Goal: Task Accomplishment & Management: Use online tool/utility

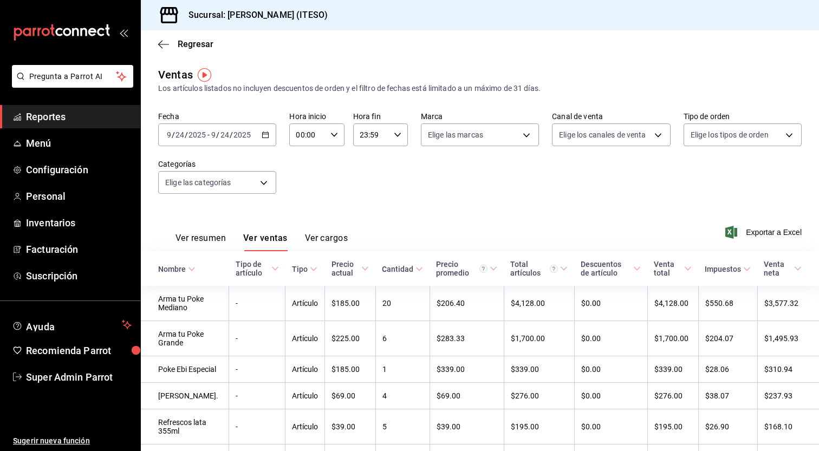
click at [74, 124] on link "Reportes" at bounding box center [70, 116] width 140 height 23
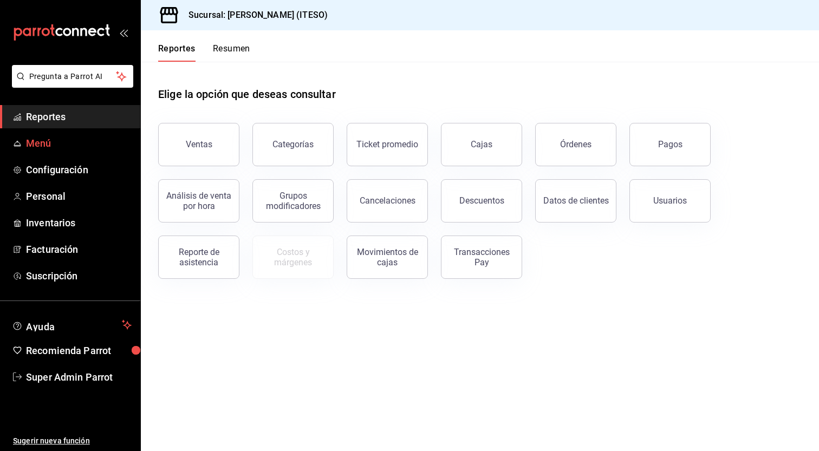
click at [51, 135] on link "Menú" at bounding box center [70, 143] width 140 height 23
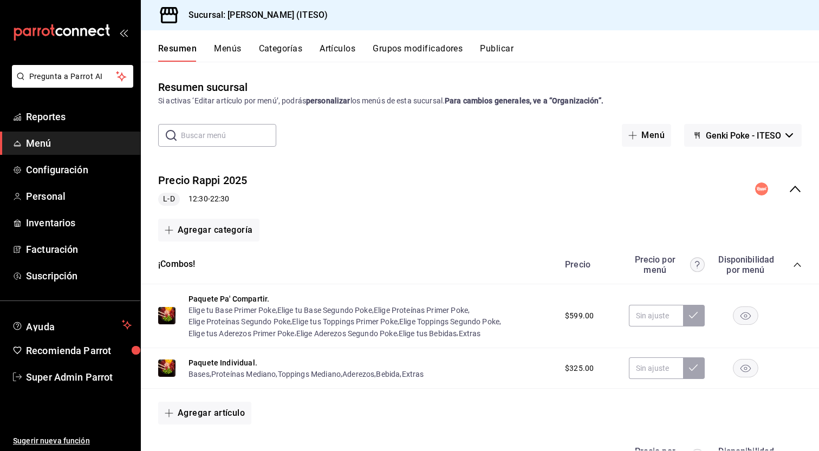
click at [352, 51] on button "Artículos" at bounding box center [338, 52] width 36 height 18
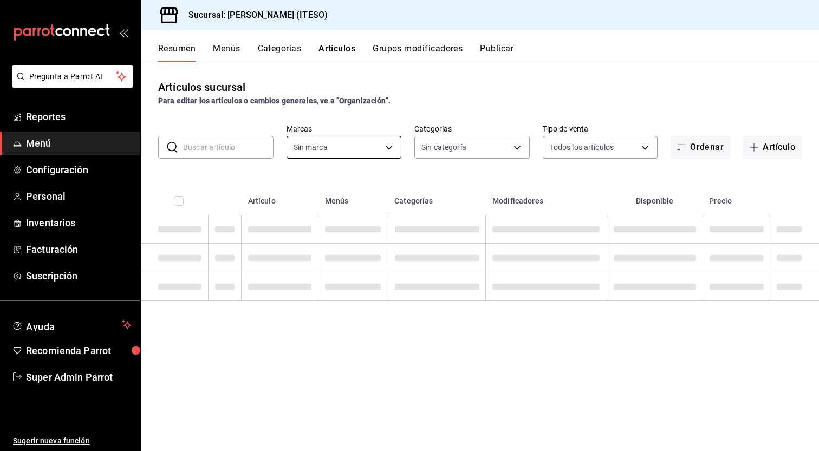
type input "e4188616-702a-4f91-9512-e9968cfe7d71"
type input "0bc7cabd-96ad-48c5-9679-7df0877b7a7d,f00018ab-ccee-4443-8f32-e444ae930a5e,f7fc9…"
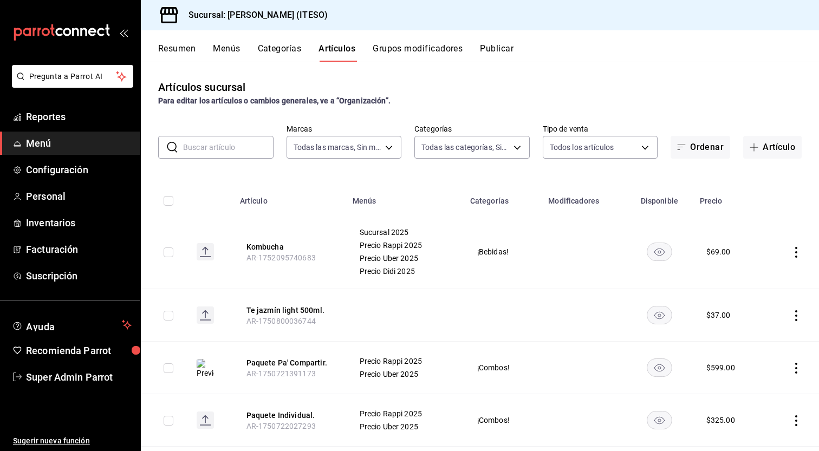
click at [424, 201] on th "Menús" at bounding box center [405, 197] width 118 height 35
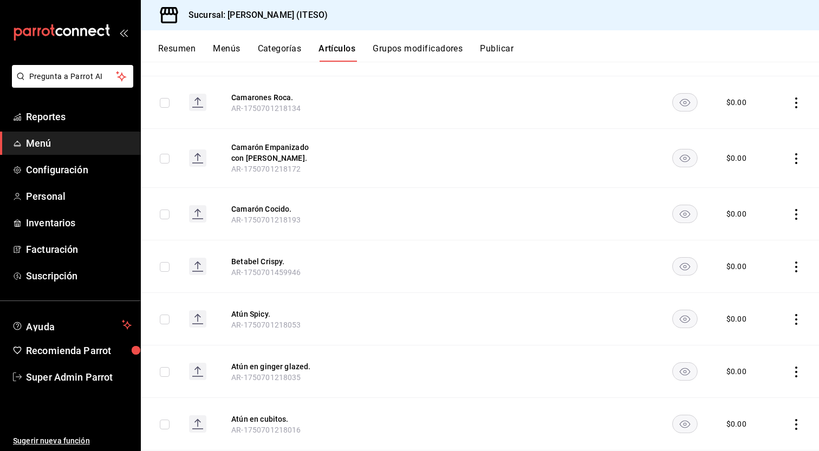
scroll to position [1813, 0]
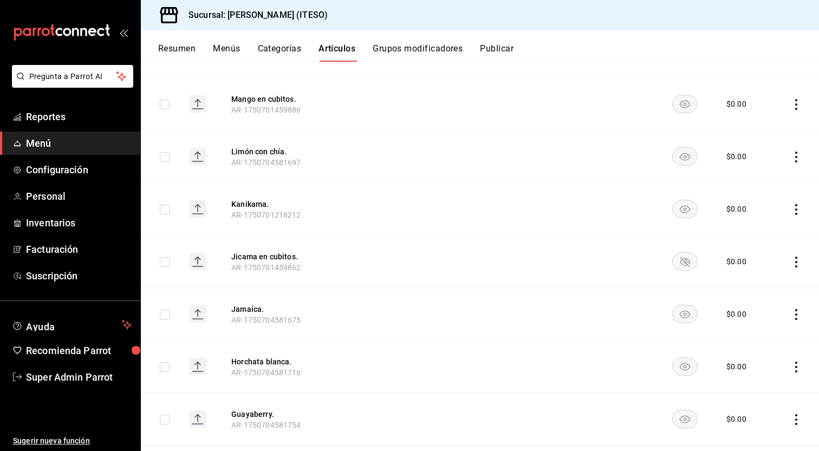
click at [680, 259] on icon "availability-product" at bounding box center [685, 262] width 10 height 10
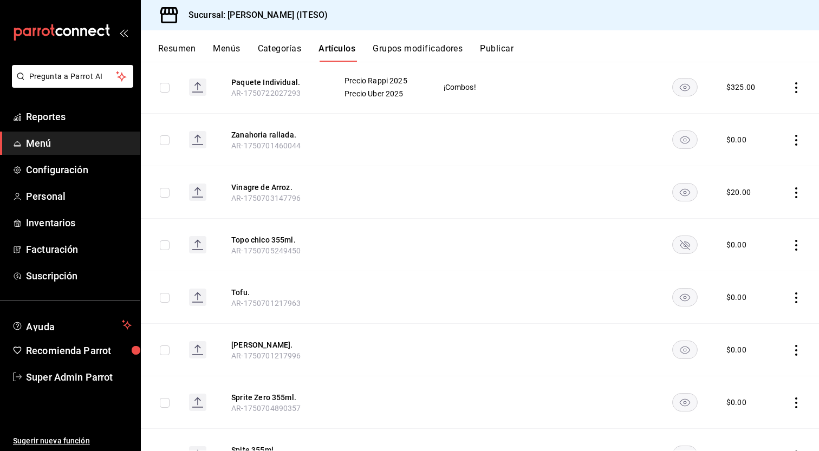
scroll to position [0, 0]
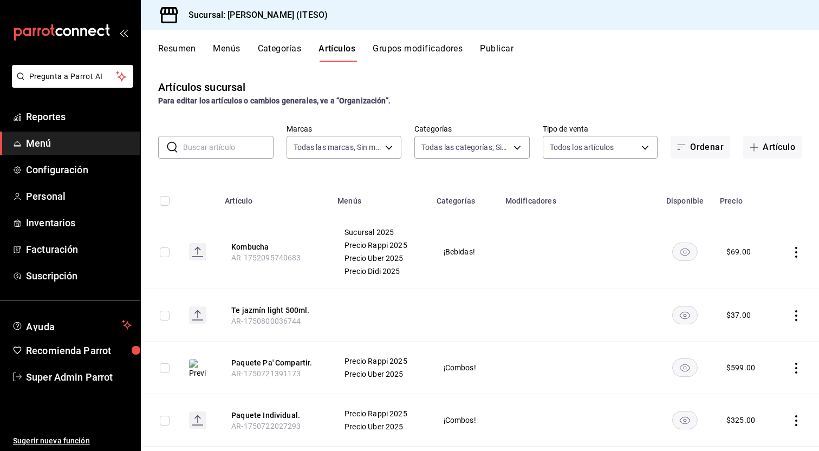
click at [504, 48] on button "Publicar" at bounding box center [497, 52] width 34 height 18
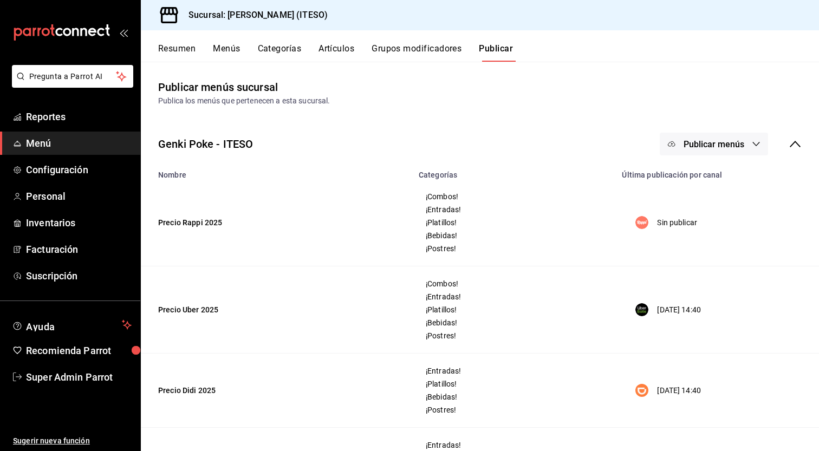
click at [703, 149] on span "Publicar menús" at bounding box center [714, 144] width 61 height 10
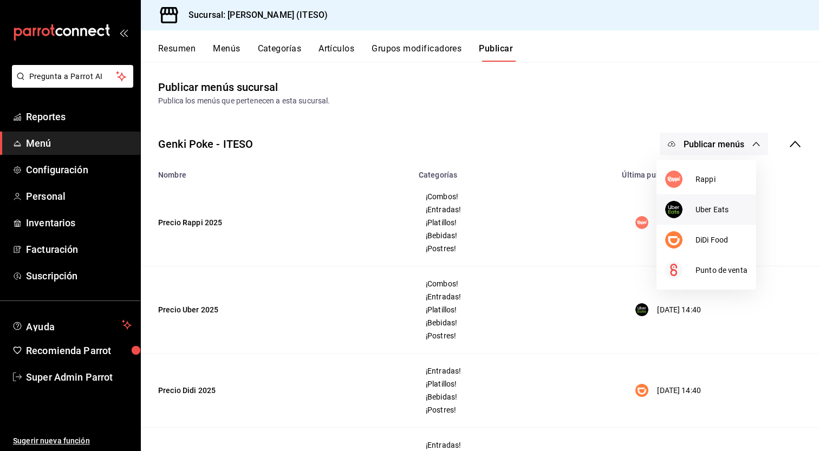
click at [704, 210] on span "Uber Eats" at bounding box center [721, 209] width 52 height 11
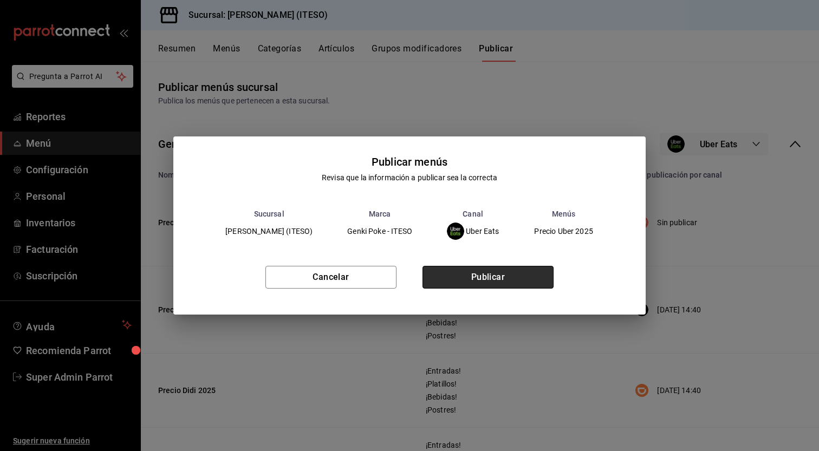
click at [447, 281] on button "Publicar" at bounding box center [487, 277] width 131 height 23
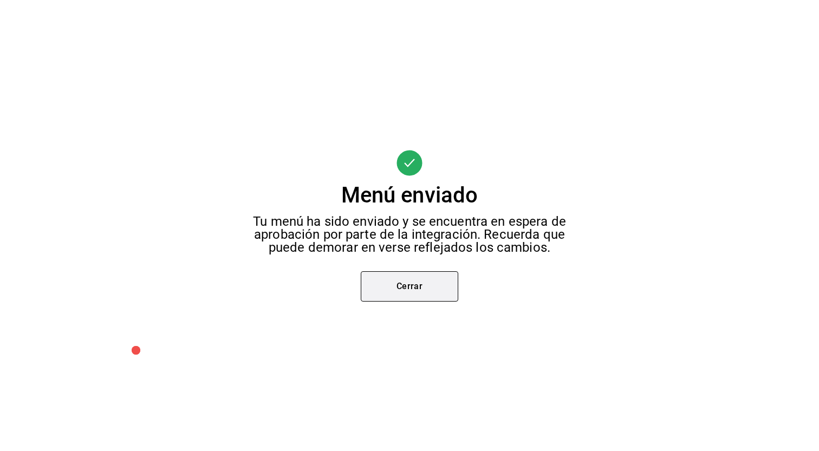
click at [405, 281] on button "Cerrar" at bounding box center [409, 286] width 97 height 30
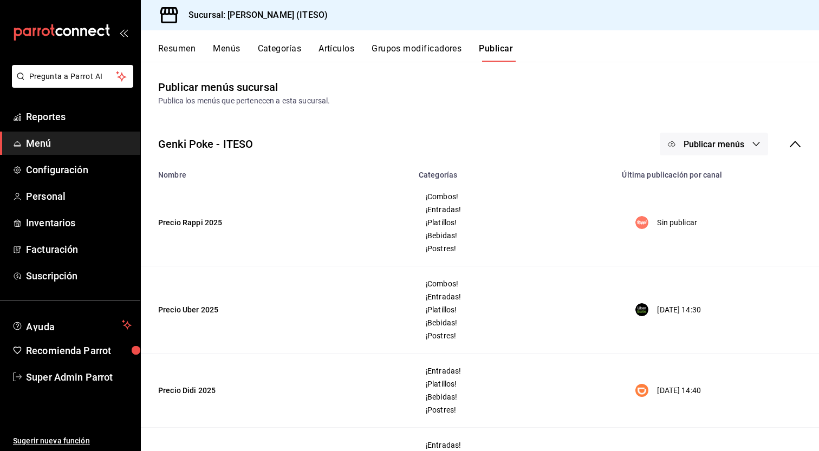
click at [718, 146] on span "Publicar menús" at bounding box center [714, 144] width 61 height 10
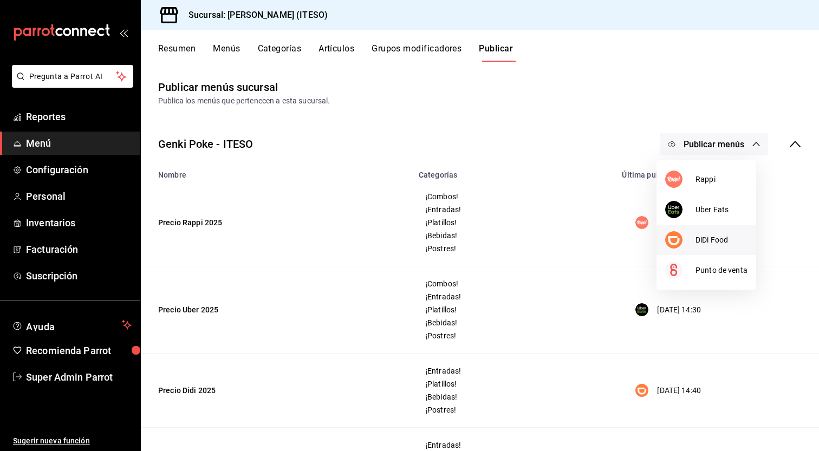
click at [724, 240] on span "DiDi Food" at bounding box center [721, 240] width 52 height 11
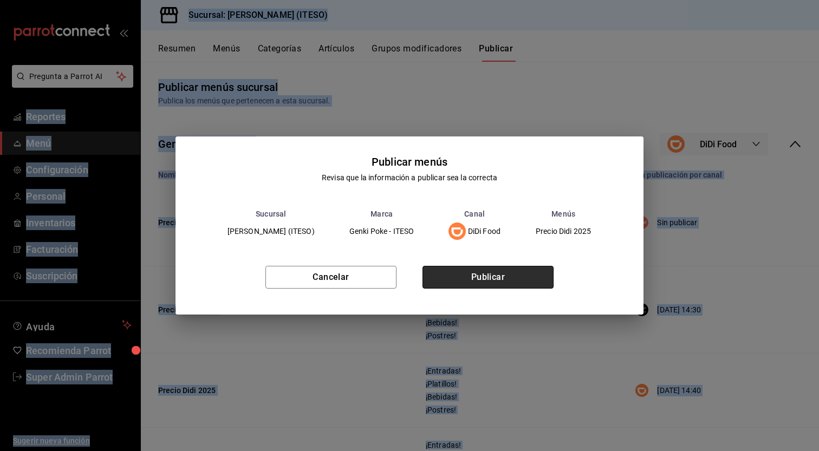
click at [512, 277] on button "Publicar" at bounding box center [487, 277] width 131 height 23
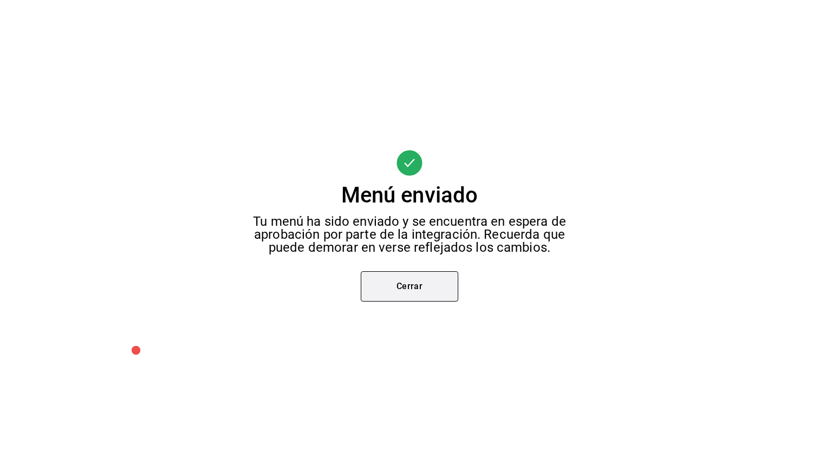
click at [443, 279] on button "Cerrar" at bounding box center [409, 286] width 97 height 30
